Goal: Information Seeking & Learning: Learn about a topic

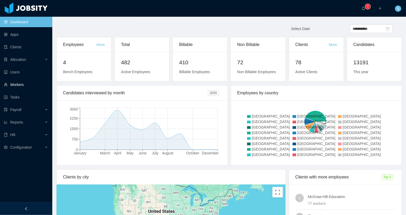
click at [27, 83] on link "Workers" at bounding box center [26, 84] width 44 height 10
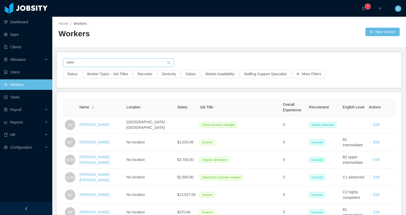
click at [122, 64] on input "text" at bounding box center [118, 63] width 111 height 8
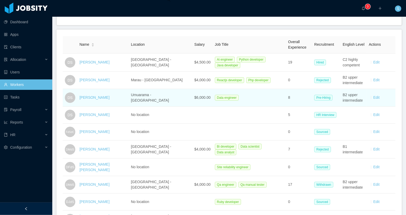
scroll to position [62, 0]
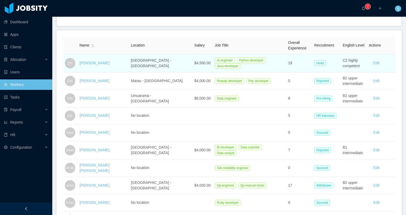
type input "**********"
click at [125, 65] on div "[PERSON_NAME]" at bounding box center [102, 62] width 47 height 5
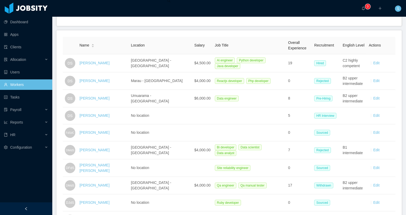
click at [96, 61] on link "[PERSON_NAME]" at bounding box center [94, 63] width 30 height 4
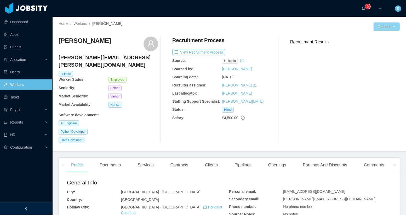
click at [380, 29] on body "Dashboard Apps Clients Allocation Users Workers Tasks Payroll Reports HR Config…" at bounding box center [203, 107] width 406 height 215
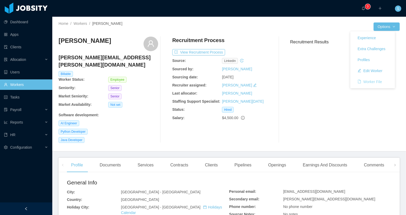
click at [374, 80] on button "Worker File" at bounding box center [369, 82] width 33 height 8
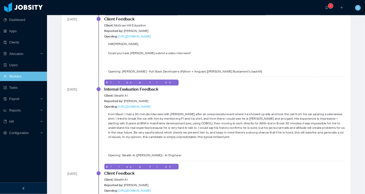
scroll to position [637, 0]
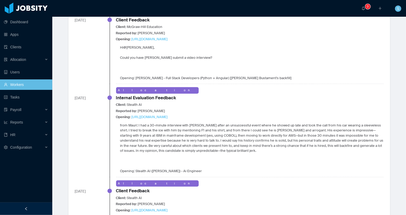
click at [144, 131] on p "from Mauri: I had a 30-minute interview with [PERSON_NAME] after an unsuccessfu…" at bounding box center [252, 138] width 264 height 31
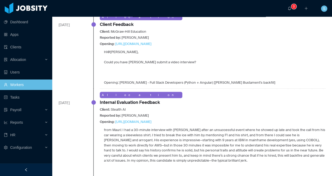
scroll to position [649, 0]
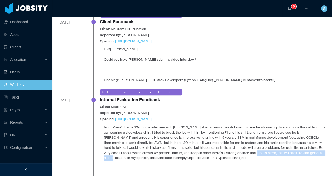
drag, startPoint x: 115, startPoint y: 138, endPoint x: 186, endPoint y: 136, distance: 70.6
click at [186, 136] on p "from Mauri: I had a 30-minute interview with [PERSON_NAME] after an unsuccessfu…" at bounding box center [215, 143] width 222 height 36
click at [202, 145] on div "from Mauri: I had a 30-minute interview with [PERSON_NAME] after an unsuccessfu…" at bounding box center [213, 153] width 226 height 56
drag, startPoint x: 257, startPoint y: 139, endPoint x: 289, endPoint y: 139, distance: 31.6
click at [289, 139] on p "from Mauri: I had a 30-minute interview with [PERSON_NAME] after an unsuccessfu…" at bounding box center [215, 143] width 222 height 36
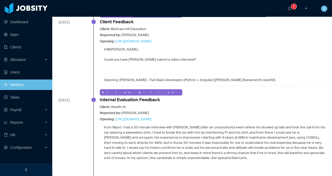
click at [291, 139] on p "from Mauri: I had a 30-minute interview with [PERSON_NAME] after an unsuccessfu…" at bounding box center [215, 143] width 222 height 36
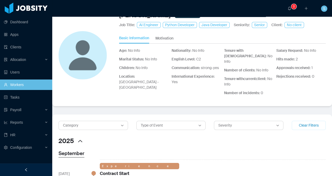
scroll to position [0, 0]
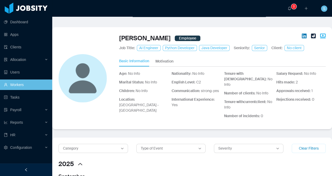
click at [302, 35] on img "LinkedIn" at bounding box center [304, 35] width 5 height 5
click at [21, 86] on link "Workers" at bounding box center [26, 84] width 44 height 10
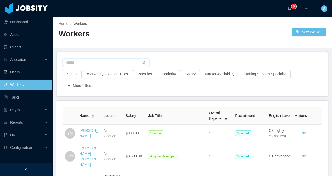
click at [85, 63] on input "text" at bounding box center [106, 63] width 86 height 8
paste input "**********"
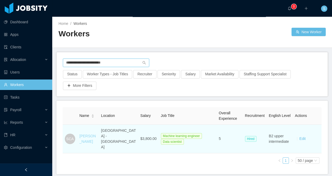
type input "**********"
click at [91, 140] on link "[PERSON_NAME]" at bounding box center [87, 139] width 16 height 10
